Goal: Transaction & Acquisition: Register for event/course

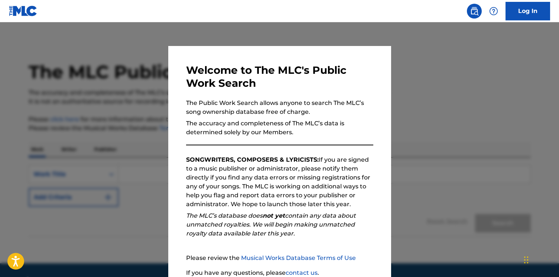
click at [473, 94] on div at bounding box center [279, 160] width 559 height 277
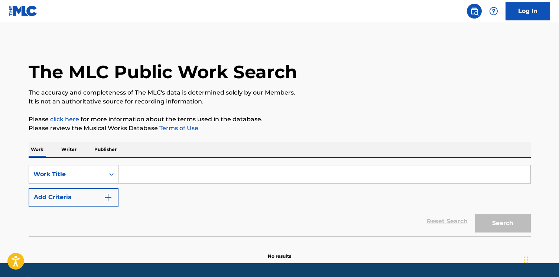
click at [159, 176] on input "Search Form" at bounding box center [324, 175] width 412 height 18
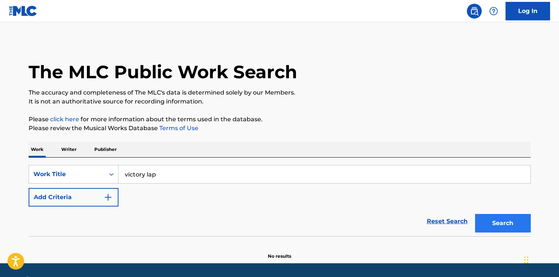
type input "victory lap"
click at [505, 226] on button "Search" at bounding box center [503, 223] width 56 height 19
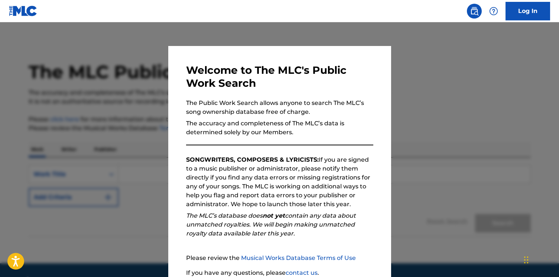
click at [410, 147] on div at bounding box center [279, 160] width 559 height 277
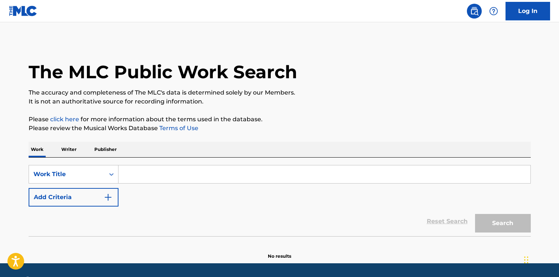
click at [162, 172] on input "Search Form" at bounding box center [324, 175] width 412 height 18
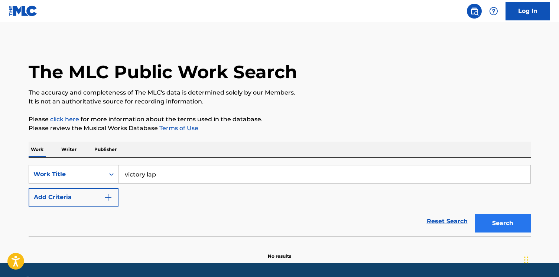
type input "victory lap"
click at [500, 220] on button "Search" at bounding box center [503, 223] width 56 height 19
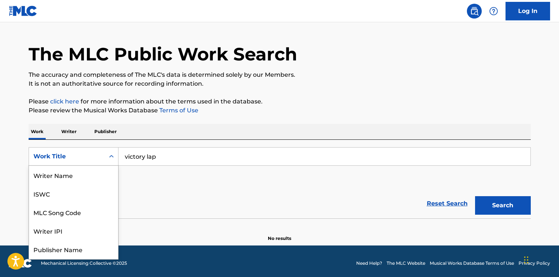
click at [112, 166] on div "Work Title selected, 8 of 8. 8 results available. Use Up and Down to choose opt…" at bounding box center [74, 156] width 90 height 19
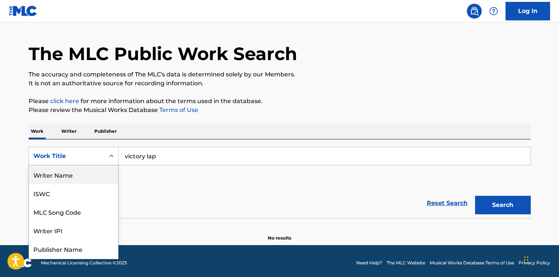
click at [87, 172] on div "Writer Name" at bounding box center [73, 175] width 89 height 19
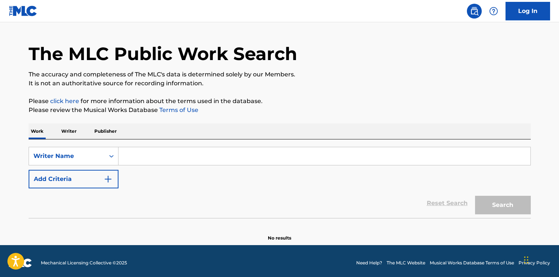
click at [145, 158] on input "Search Form" at bounding box center [324, 156] width 412 height 18
paste input "[PERSON_NAME]"
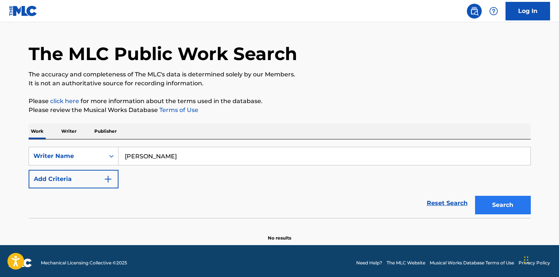
type input "[PERSON_NAME]"
click at [496, 207] on button "Search" at bounding box center [503, 205] width 56 height 19
click at [164, 155] on input "[PERSON_NAME]" at bounding box center [324, 156] width 412 height 18
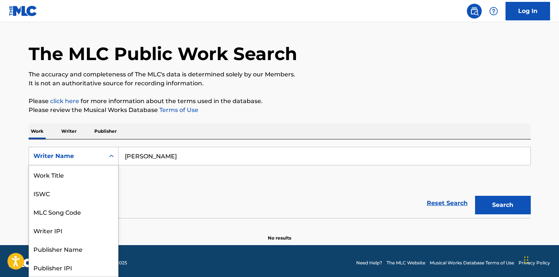
click at [91, 157] on div "Writer Name" at bounding box center [66, 156] width 67 height 9
click at [71, 130] on p "Writer" at bounding box center [69, 132] width 20 height 16
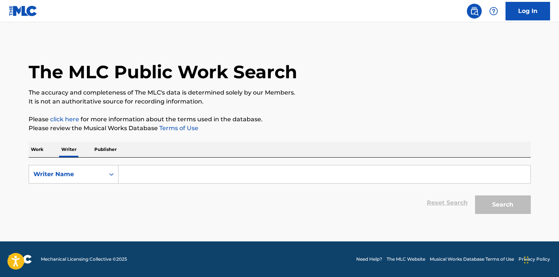
click at [139, 173] on input "Search Form" at bounding box center [324, 175] width 412 height 18
paste input "[PERSON_NAME]"
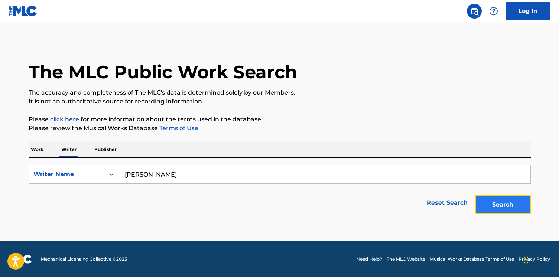
click at [490, 203] on button "Search" at bounding box center [503, 205] width 56 height 19
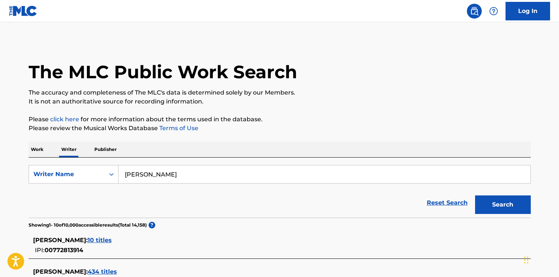
click at [143, 177] on input "[PERSON_NAME]" at bounding box center [324, 175] width 412 height 18
paste input "[PERSON_NAME], [PERSON_NAME]"
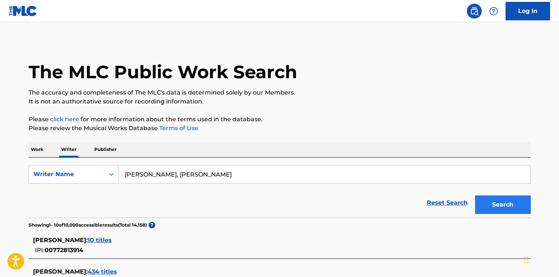
type input "[PERSON_NAME], [PERSON_NAME]"
click at [500, 205] on button "Search" at bounding box center [503, 205] width 56 height 19
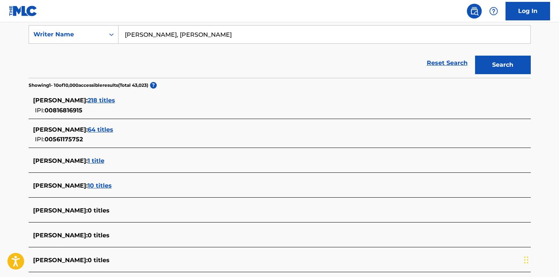
scroll to position [138, 0]
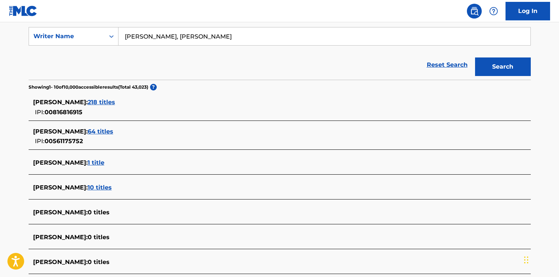
click at [115, 105] on span "218 titles" at bounding box center [101, 102] width 27 height 7
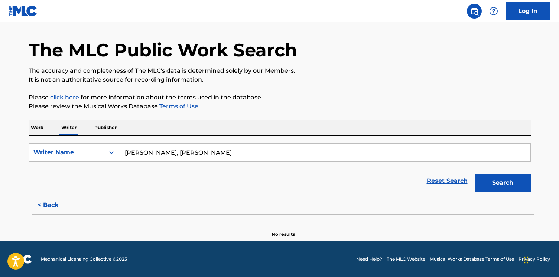
scroll to position [22, 0]
click at [48, 206] on button "< Back" at bounding box center [51, 205] width 45 height 19
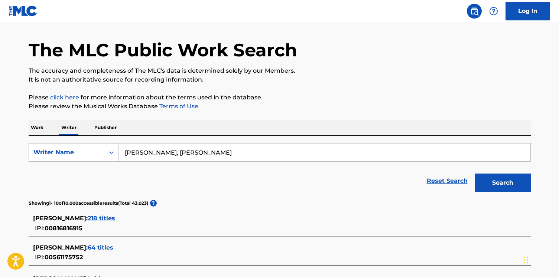
click at [91, 247] on span "64 titles" at bounding box center [101, 247] width 26 height 7
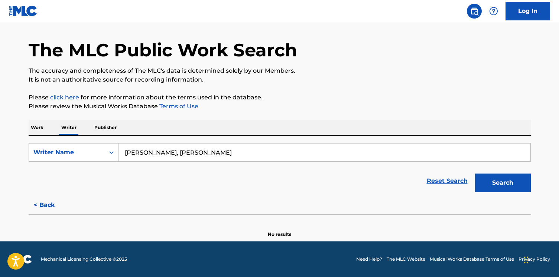
click at [230, 158] on input "[PERSON_NAME], [PERSON_NAME]" at bounding box center [324, 153] width 412 height 18
click at [475, 174] on button "Search" at bounding box center [503, 183] width 56 height 19
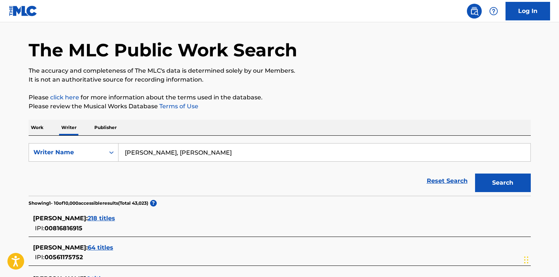
click at [101, 247] on span "64 titles" at bounding box center [101, 247] width 26 height 7
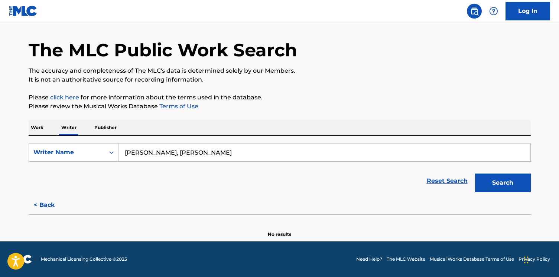
click at [216, 154] on input "[PERSON_NAME], [PERSON_NAME]" at bounding box center [324, 153] width 412 height 18
click at [482, 182] on button "Search" at bounding box center [503, 183] width 56 height 19
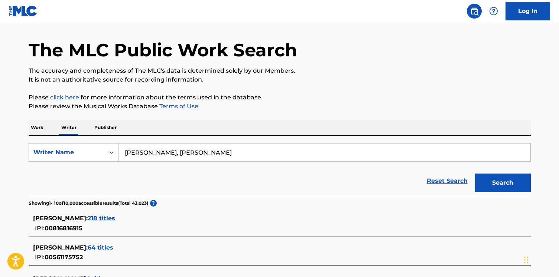
click at [115, 216] on span "218 titles" at bounding box center [101, 218] width 27 height 7
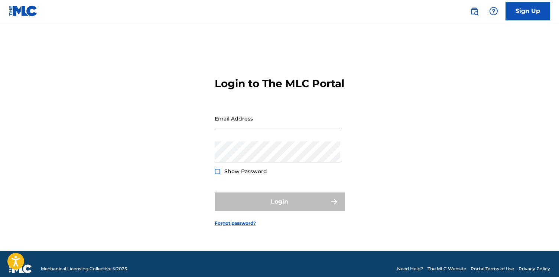
click at [240, 127] on input "Email Address" at bounding box center [277, 118] width 125 height 21
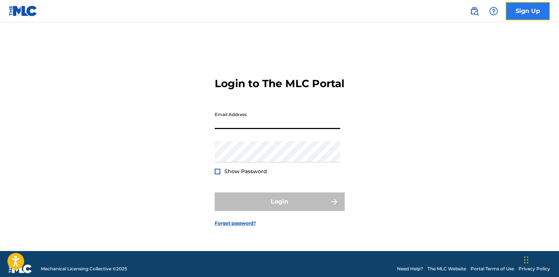
click at [526, 9] on link "Sign Up" at bounding box center [527, 11] width 45 height 19
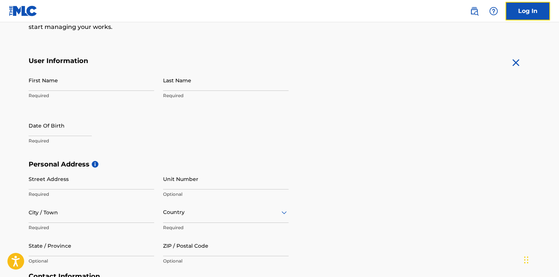
scroll to position [107, 0]
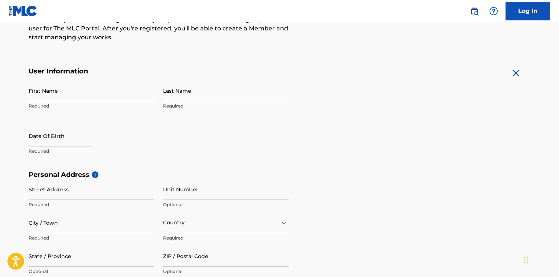
click at [74, 91] on input "First Name" at bounding box center [91, 90] width 125 height 21
type input "[PERSON_NAME]"
type input "[STREET_ADDRESS][PERSON_NAME]"
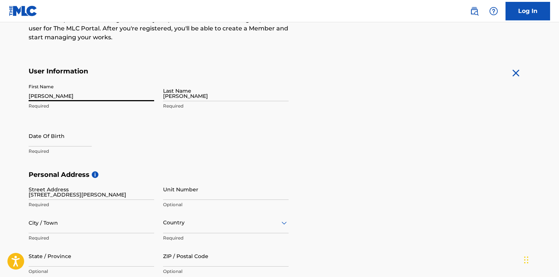
type input "Sherman Oaks, CA"
type input "91403"
type input "jillian102587@hotmail.com"
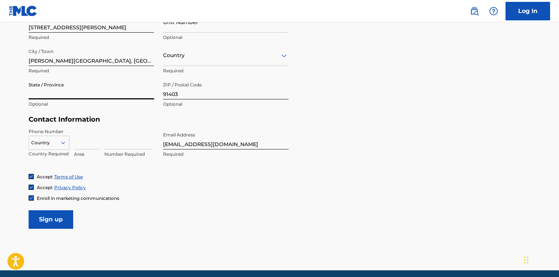
click at [85, 95] on input "State / Province" at bounding box center [91, 88] width 125 height 21
type input "california"
click at [207, 114] on div "Personal Address i Street Address 4970 Kester Ave #13 Required Unit Number Opti…" at bounding box center [280, 59] width 502 height 112
click at [217, 59] on div at bounding box center [225, 55] width 125 height 9
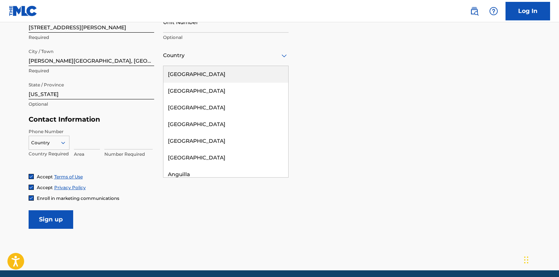
click at [212, 72] on div "United States" at bounding box center [225, 74] width 125 height 17
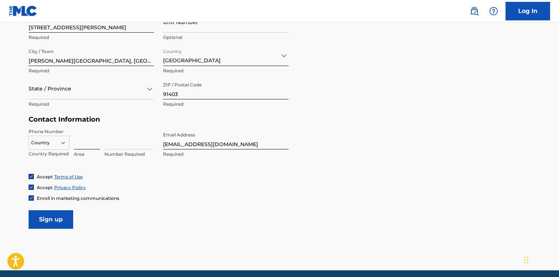
click at [77, 142] on input at bounding box center [87, 138] width 26 height 21
click at [212, 144] on input "jillian102587@hotmail.com" at bounding box center [225, 138] width 125 height 21
type input "jillianp@netflix.com"
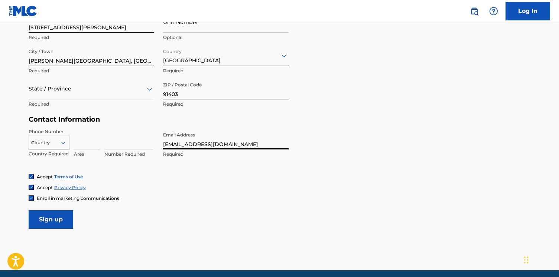
click at [421, 144] on form "User Information First Name Jillian Required Last Name Payne Required Date Of B…" at bounding box center [280, 64] width 502 height 329
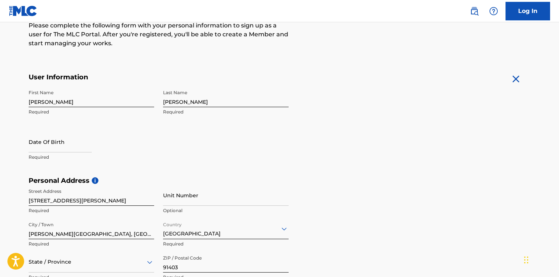
scroll to position [102, 0]
click at [60, 140] on input "text" at bounding box center [60, 141] width 63 height 21
select select "8"
select select "2025"
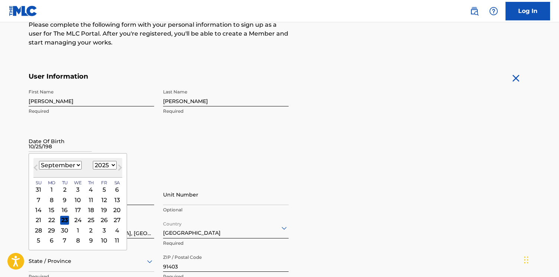
type input "10/25/1987"
click at [169, 153] on div "First Name Jillian Required Last Name Payne Required Date Of Birth Previous Mon…" at bounding box center [159, 130] width 260 height 91
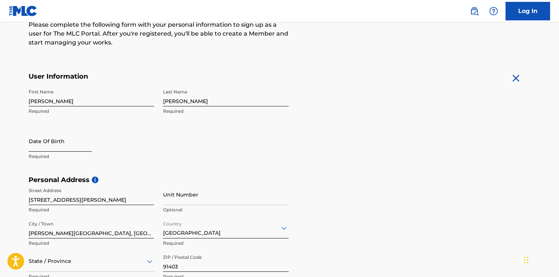
click at [64, 150] on input "text" at bounding box center [60, 141] width 63 height 21
select select "8"
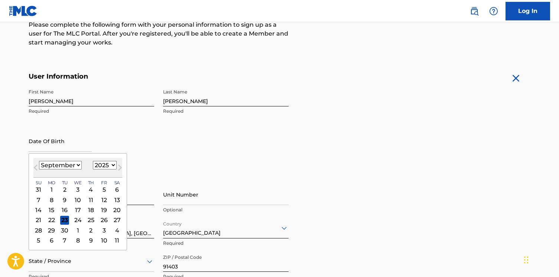
click at [103, 162] on select "1899 1900 1901 1902 1903 1904 1905 1906 1907 1908 1909 1910 1911 1912 1913 1914…" at bounding box center [105, 165] width 24 height 9
select select "1987"
click at [93, 161] on select "1899 1900 1901 1902 1903 1904 1905 1906 1907 1908 1909 1910 1911 1912 1913 1914…" at bounding box center [105, 165] width 24 height 9
click at [77, 163] on select "January February March April May June July August September October November De…" at bounding box center [60, 165] width 43 height 9
select select "9"
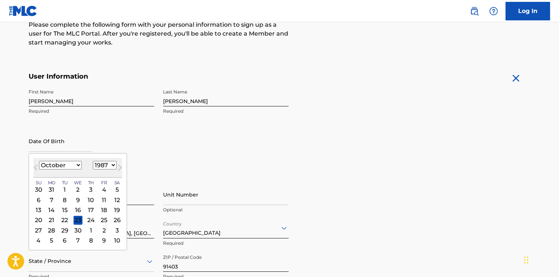
click at [39, 161] on select "January February March April May June July August September October November De…" at bounding box center [60, 165] width 43 height 9
click at [36, 231] on div "25" at bounding box center [38, 230] width 9 height 9
type input "October 25 1987"
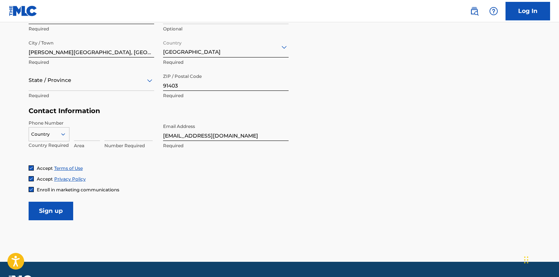
scroll to position [303, 0]
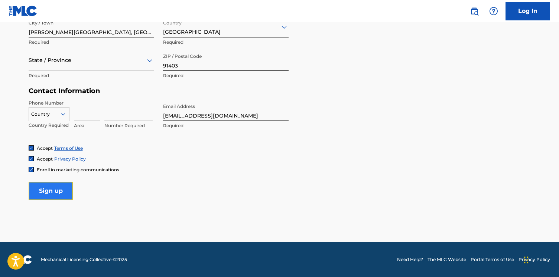
click at [42, 194] on input "Sign up" at bounding box center [51, 191] width 45 height 19
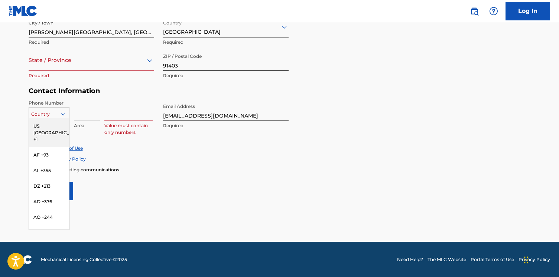
click at [43, 111] on div at bounding box center [49, 114] width 40 height 8
click at [45, 127] on div "US, CA +1" at bounding box center [49, 132] width 40 height 29
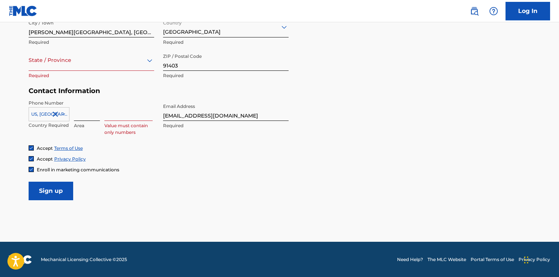
click at [84, 116] on input at bounding box center [87, 110] width 26 height 21
type input "817"
click at [113, 118] on input at bounding box center [128, 110] width 48 height 21
click at [60, 194] on input "Sign up" at bounding box center [51, 191] width 45 height 19
click at [75, 62] on div at bounding box center [91, 60] width 125 height 9
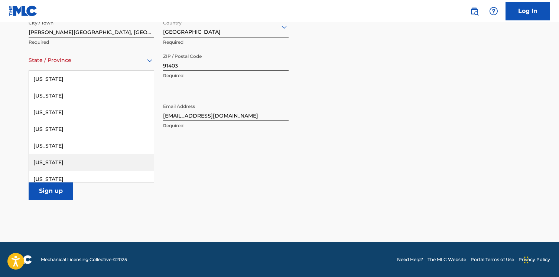
click at [55, 161] on div "California" at bounding box center [91, 162] width 125 height 17
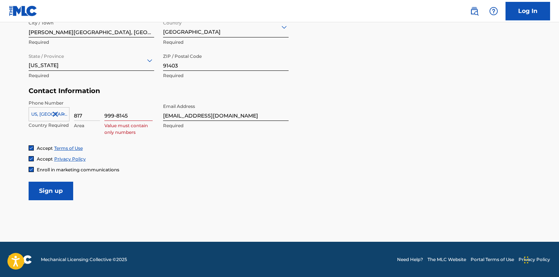
click at [384, 82] on div "Personal Address i Street Address 4970 Kester Ave #13 Required Unit Number Opti…" at bounding box center [280, 31] width 502 height 112
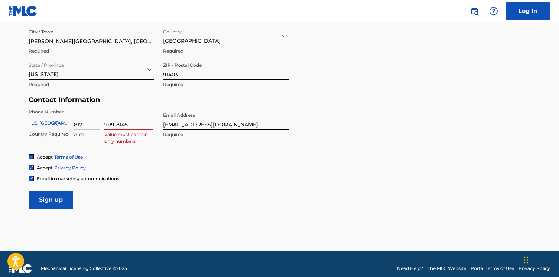
scroll to position [286, 0]
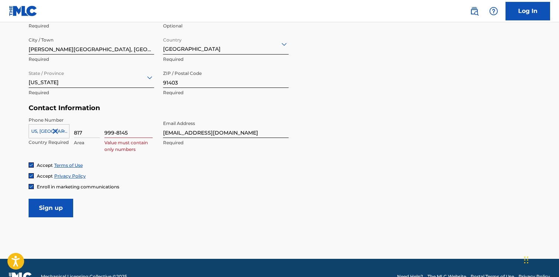
click at [115, 132] on input "999-8145" at bounding box center [128, 127] width 48 height 21
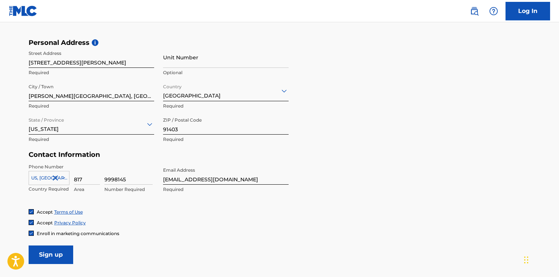
scroll to position [262, 0]
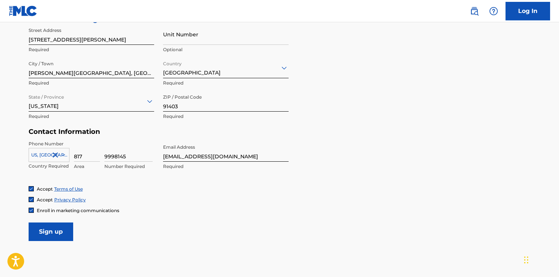
type input "9998145"
click at [30, 212] on img at bounding box center [31, 210] width 4 height 4
click at [47, 232] on input "Sign up" at bounding box center [51, 232] width 45 height 19
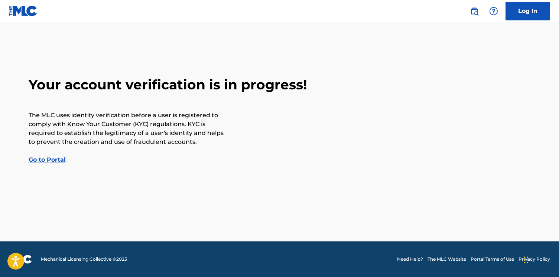
click at [34, 162] on link "Go to Portal" at bounding box center [47, 159] width 37 height 7
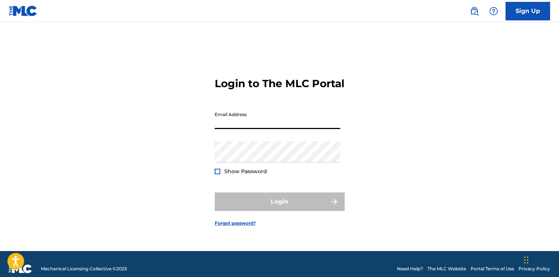
click at [268, 129] on input "Email Address" at bounding box center [277, 118] width 125 height 21
type input "jillianp@netflix.com"
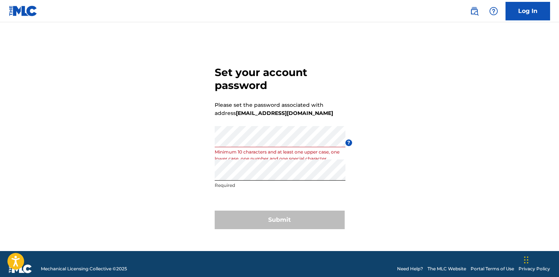
click at [270, 221] on div "Submit" at bounding box center [280, 220] width 130 height 19
click at [192, 142] on div "Set your account password Please set the password associated with address jilli…" at bounding box center [280, 146] width 520 height 211
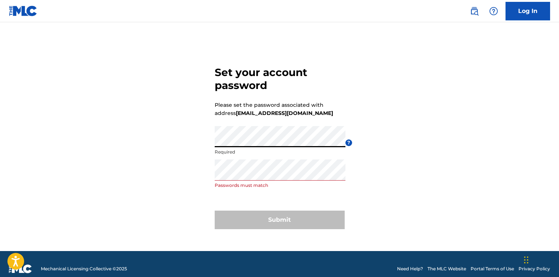
click at [388, 173] on div "Set your account password Please set the password associated with address jilli…" at bounding box center [280, 146] width 520 height 211
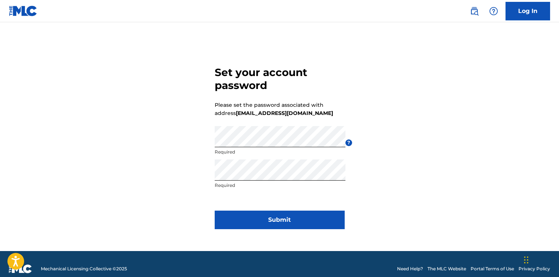
click at [402, 198] on div "Set your account password Please set the password associated with address jilli…" at bounding box center [280, 146] width 520 height 211
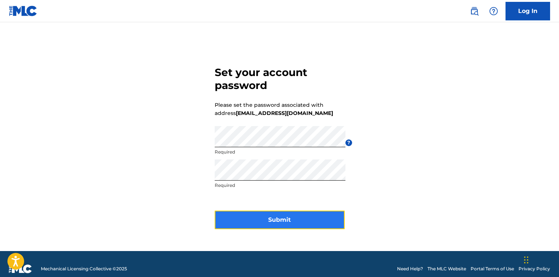
click at [304, 217] on button "Submit" at bounding box center [280, 220] width 130 height 19
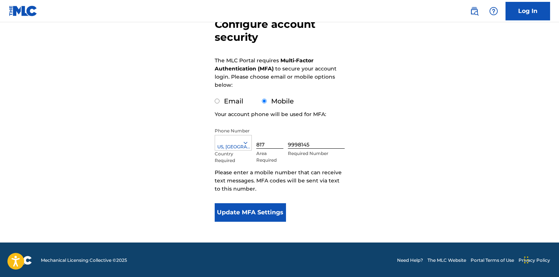
scroll to position [80, 0]
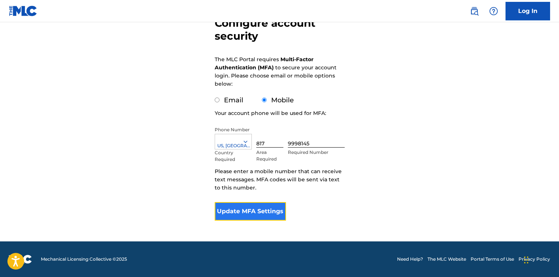
click at [255, 213] on button "Update MFA Settings" at bounding box center [251, 211] width 72 height 19
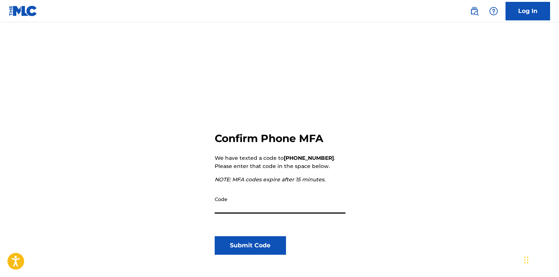
paste input "504479"
type input "504479"
click at [162, 224] on div "Confirm Phone MFA We have texted a code to +1 (817) 9998145 . Please enter that…" at bounding box center [280, 180] width 520 height 278
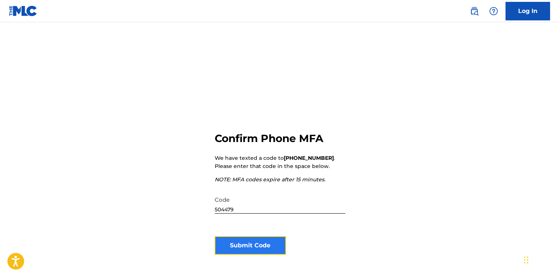
click at [257, 246] on button "Submit Code" at bounding box center [251, 245] width 72 height 19
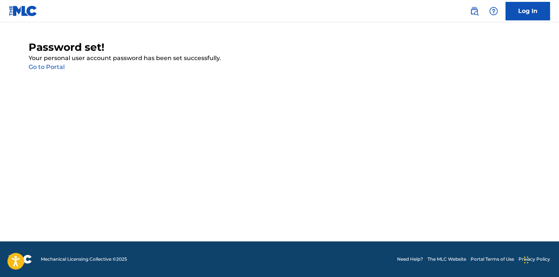
click at [54, 69] on link "Go to Portal" at bounding box center [47, 66] width 36 height 7
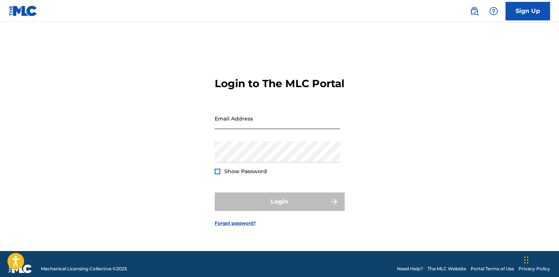
click at [226, 126] on input "Email Address" at bounding box center [277, 118] width 125 height 21
type input "jillianp@netflix.com"
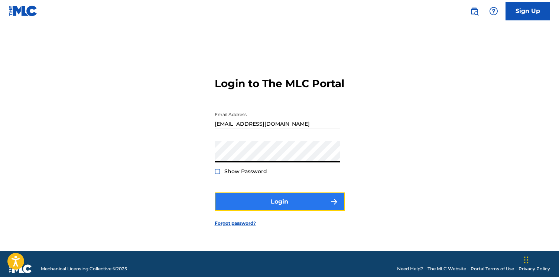
click at [304, 210] on button "Login" at bounding box center [280, 202] width 130 height 19
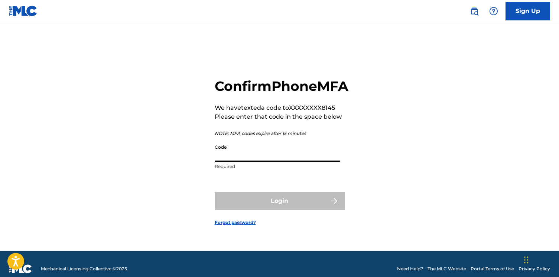
click at [271, 162] on input "Code" at bounding box center [277, 151] width 125 height 21
paste input "242868"
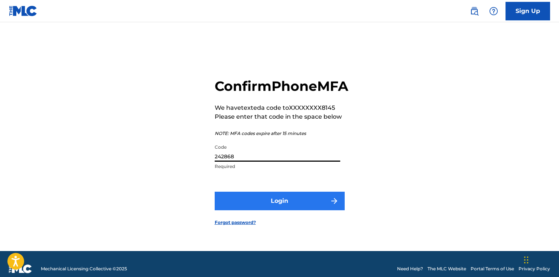
type input "242868"
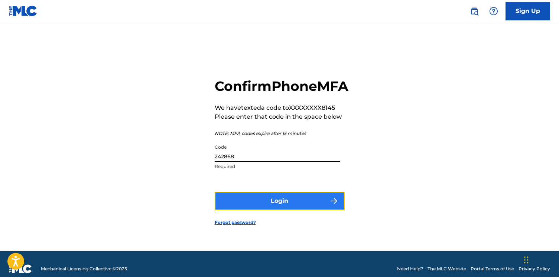
click at [289, 211] on button "Login" at bounding box center [280, 201] width 130 height 19
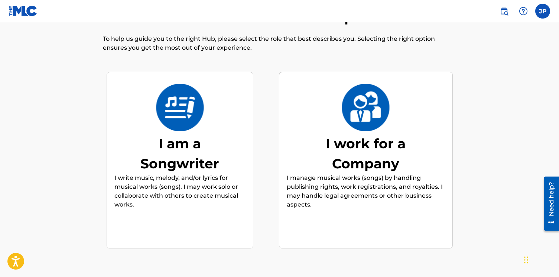
scroll to position [33, 0]
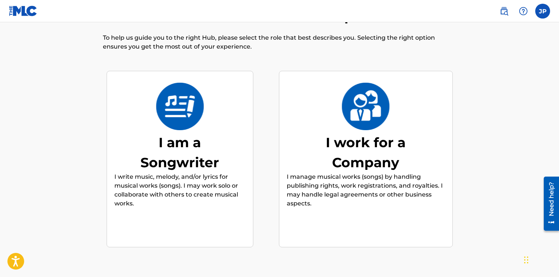
click at [379, 127] on img at bounding box center [365, 107] width 49 height 48
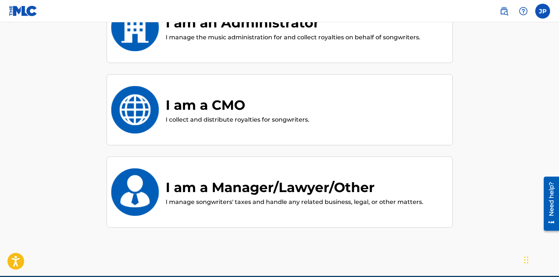
scroll to position [229, 0]
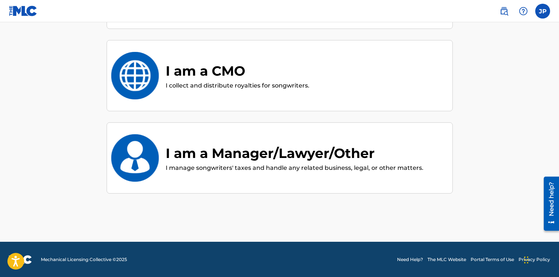
drag, startPoint x: 559, startPoint y: 74, endPoint x: 6, endPoint y: 17, distance: 556.1
click at [339, 154] on div "I am a Manager/Lawyer/Other" at bounding box center [295, 153] width 258 height 20
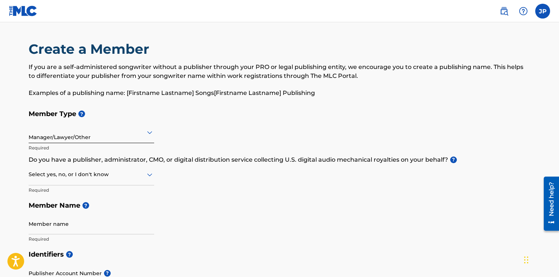
click at [151, 176] on icon at bounding box center [149, 174] width 9 height 9
click at [95, 208] on div "No" at bounding box center [91, 210] width 125 height 17
click at [541, 16] on label at bounding box center [542, 11] width 15 height 15
click at [542, 11] on input "JP Jillian Payne jillianp@netflix.com Notification Preferences Profile Log out" at bounding box center [542, 11] width 0 height 0
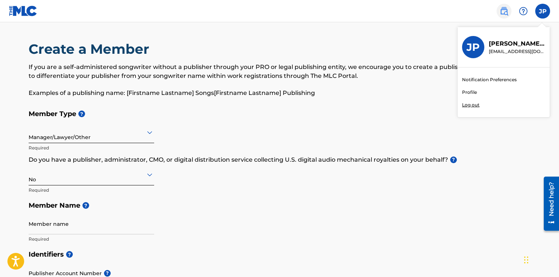
click at [501, 10] on img at bounding box center [503, 11] width 9 height 9
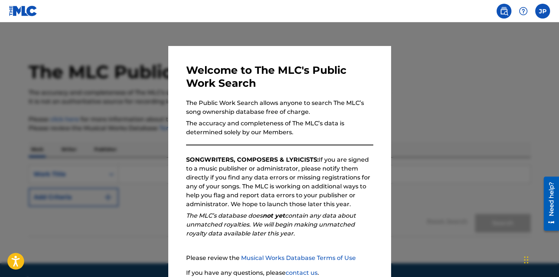
scroll to position [62, 0]
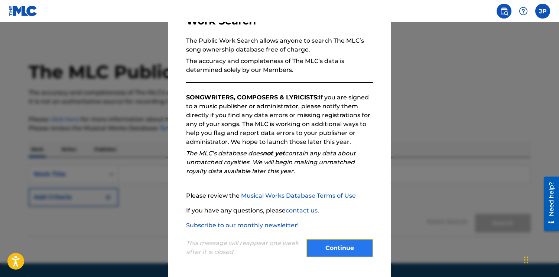
click at [347, 246] on button "Continue" at bounding box center [339, 248] width 67 height 19
